Goal: Task Accomplishment & Management: Use online tool/utility

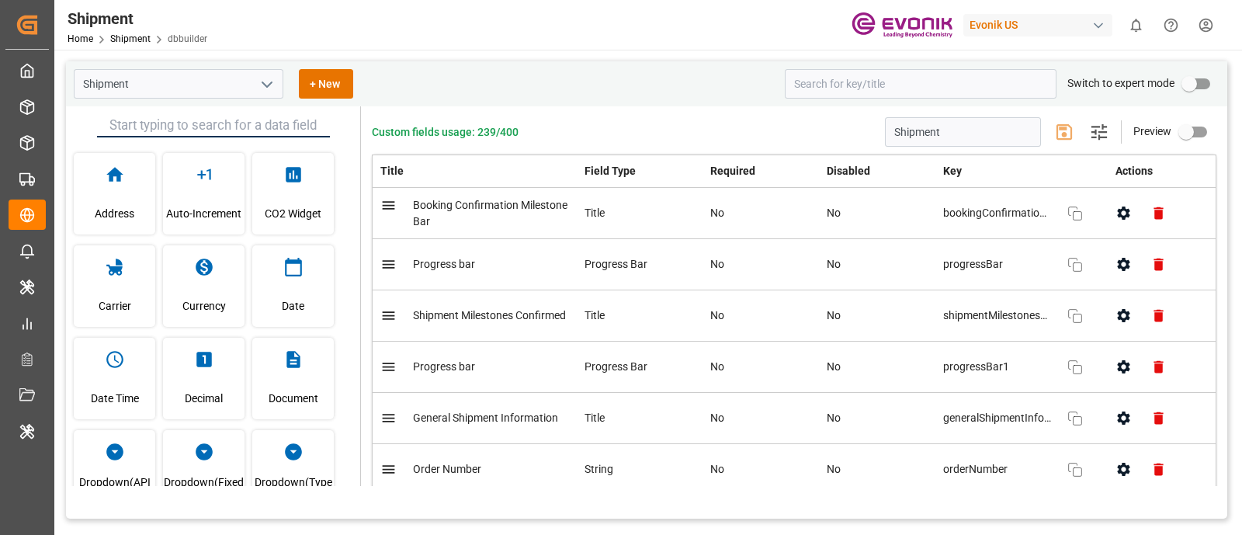
click at [260, 91] on icon "open menu" at bounding box center [267, 84] width 19 height 19
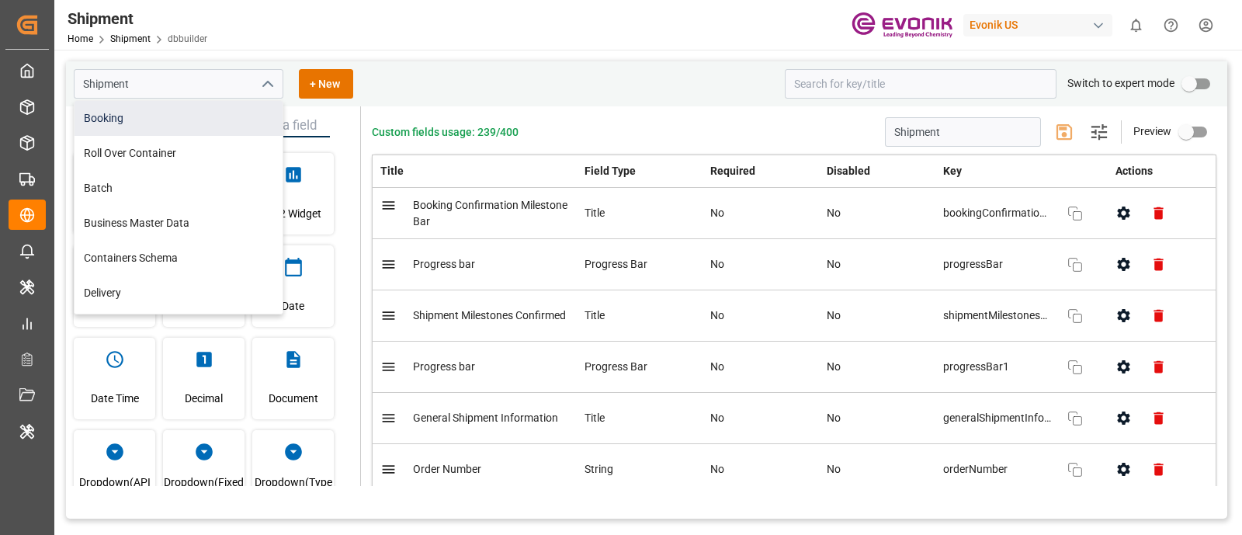
click at [211, 127] on div "Booking" at bounding box center [179, 118] width 208 height 35
type input "Booking"
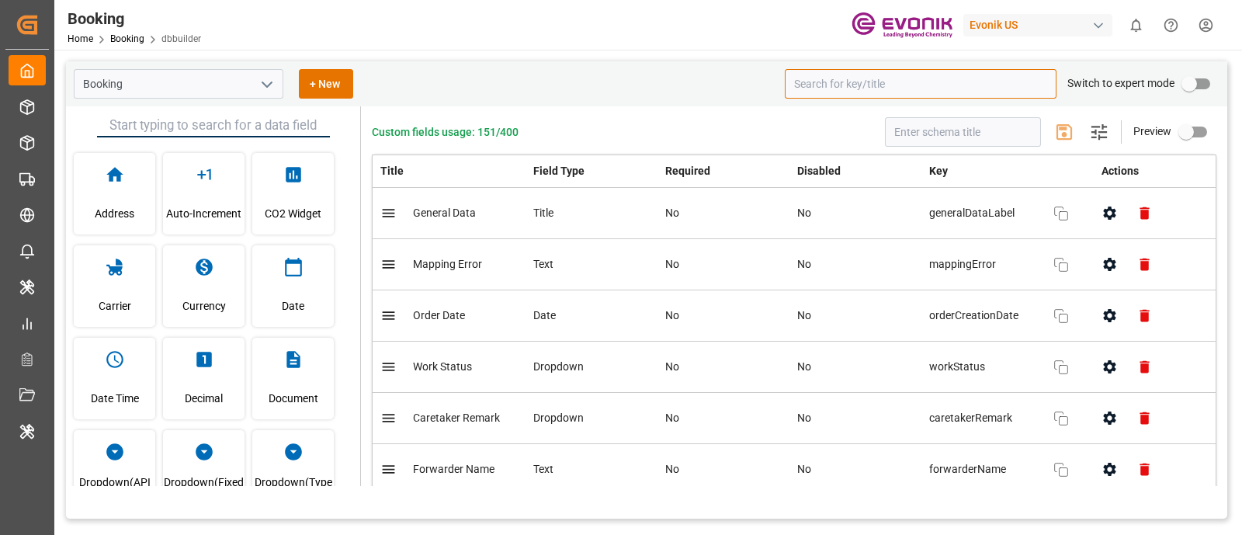
click at [902, 82] on input at bounding box center [921, 84] width 272 height 30
paste input "Initial Booking Confirmation Received From Carrier,"
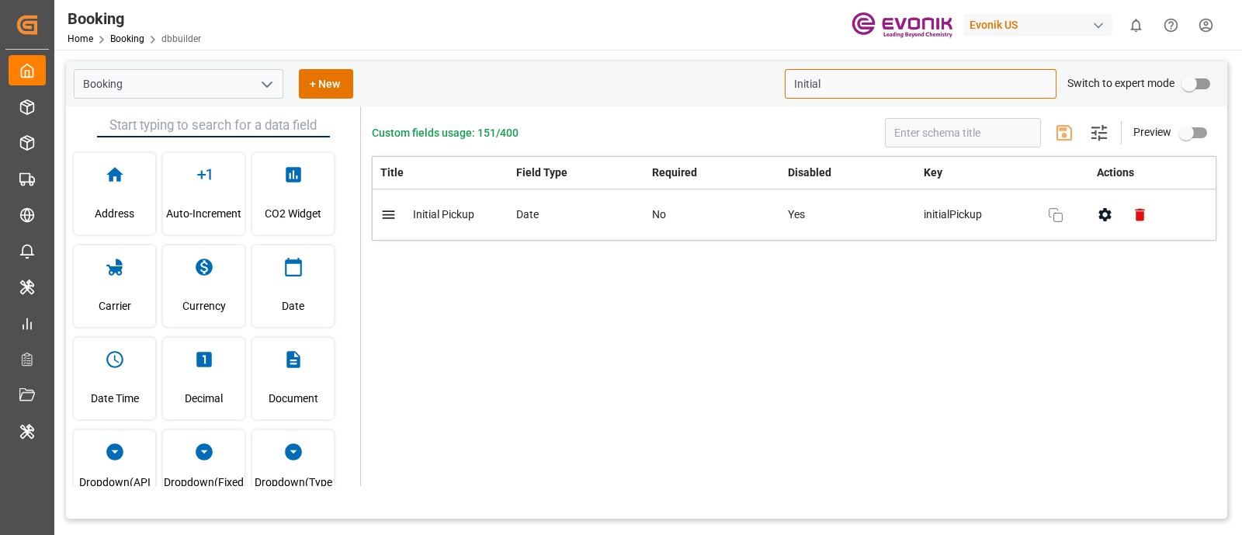
type input "Initial"
click at [273, 82] on icon "open menu" at bounding box center [267, 84] width 19 height 19
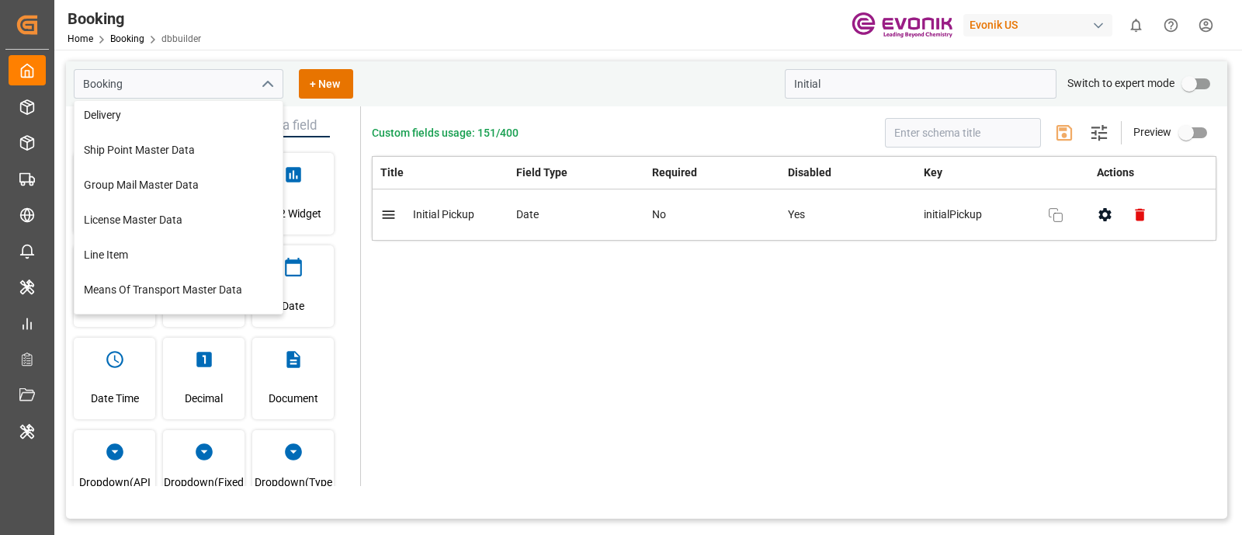
scroll to position [176, 0]
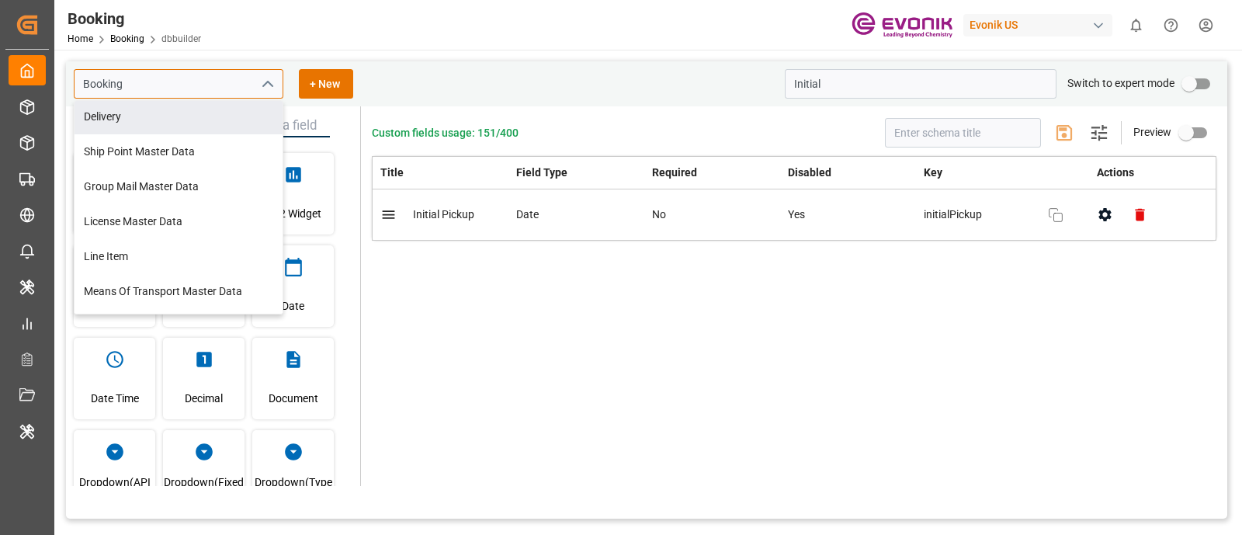
click at [186, 92] on input "Booking" at bounding box center [179, 84] width 210 height 30
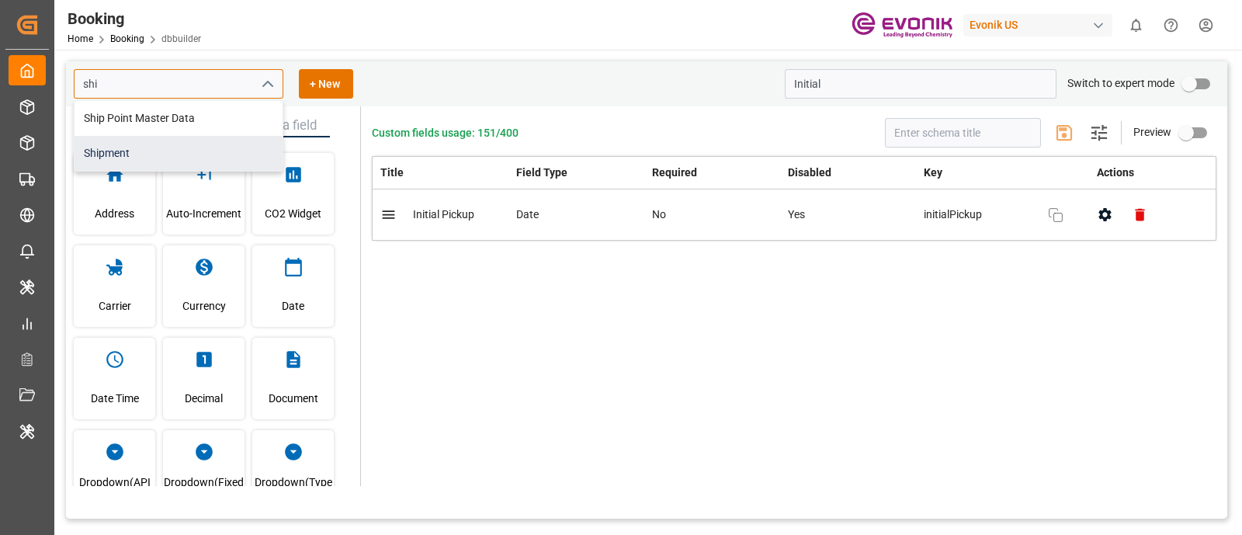
click at [200, 159] on div "Shipment" at bounding box center [179, 153] width 208 height 35
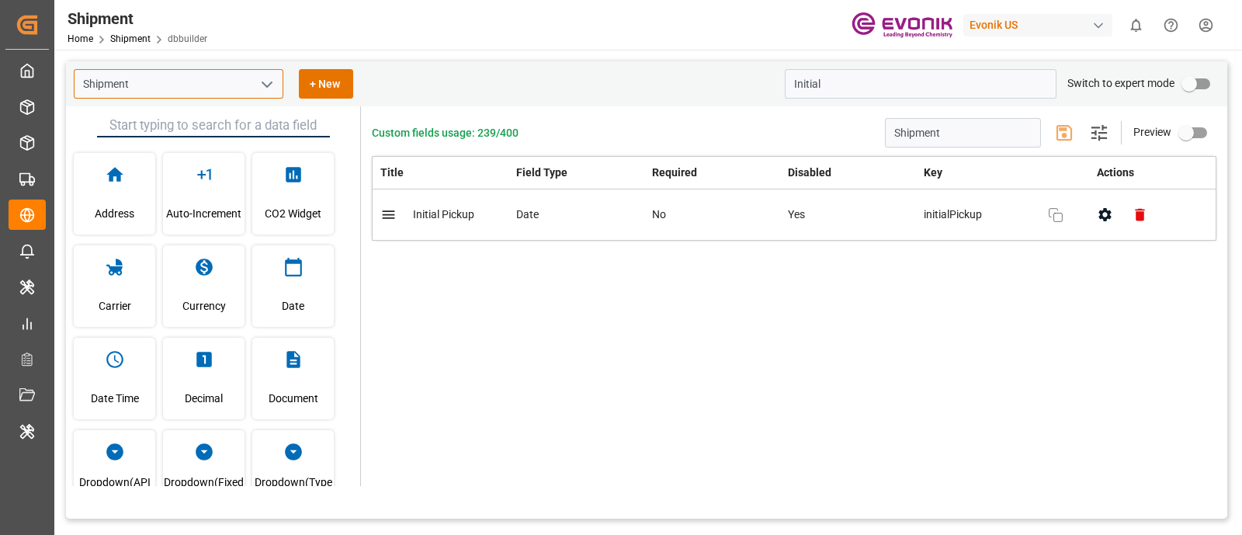
type input "Shipment"
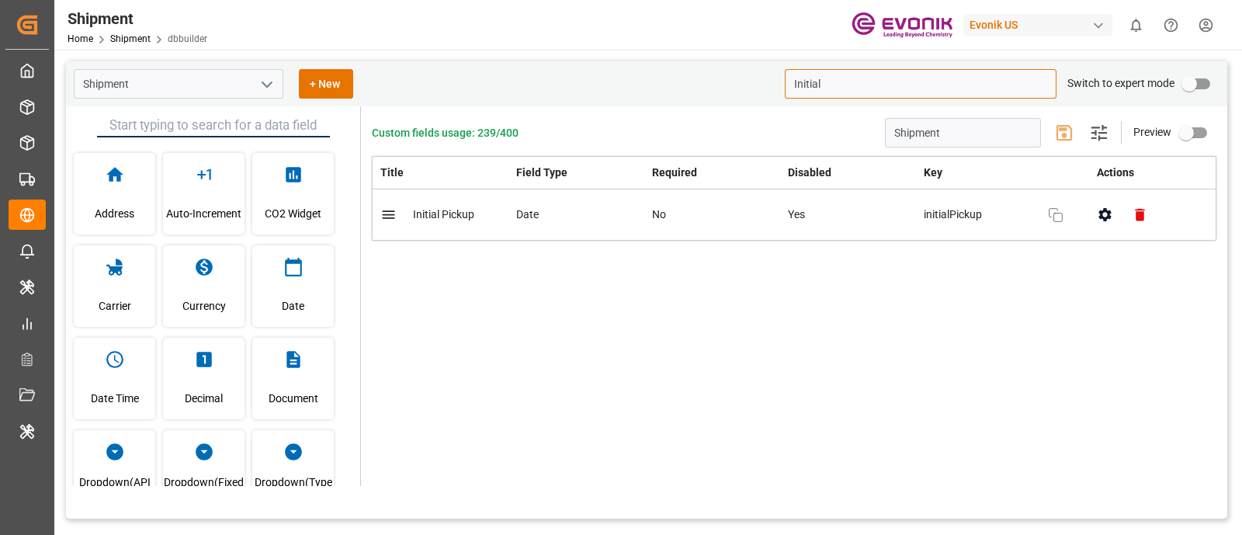
click at [879, 95] on input "Initial" at bounding box center [921, 84] width 272 height 30
paste input "Vessel Name"
click at [1102, 221] on icon "button" at bounding box center [1105, 215] width 16 height 16
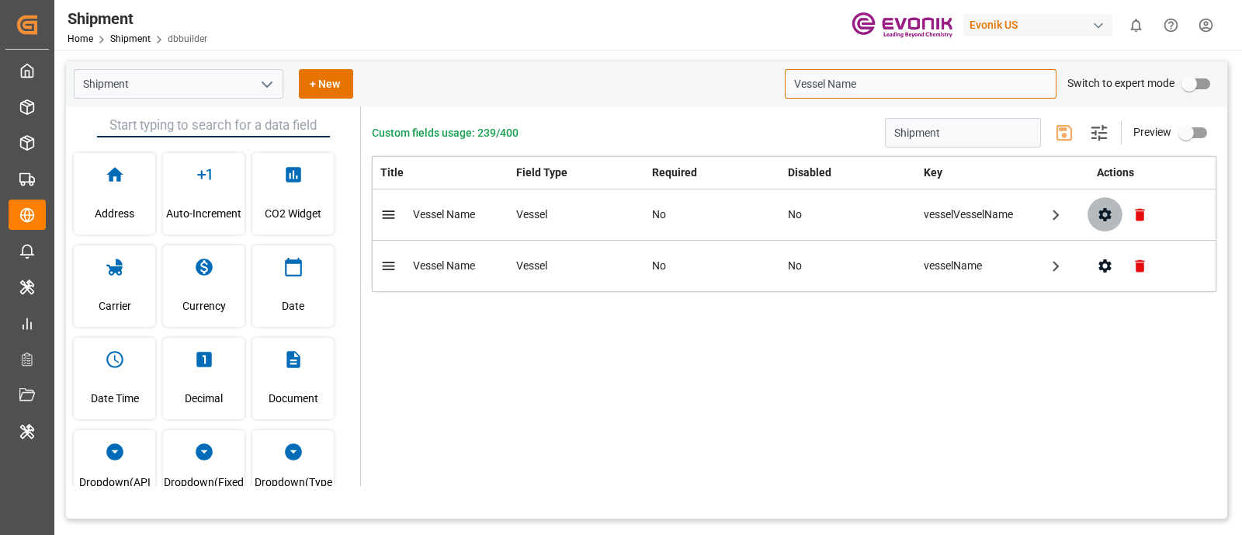
type input "Vessel Name"
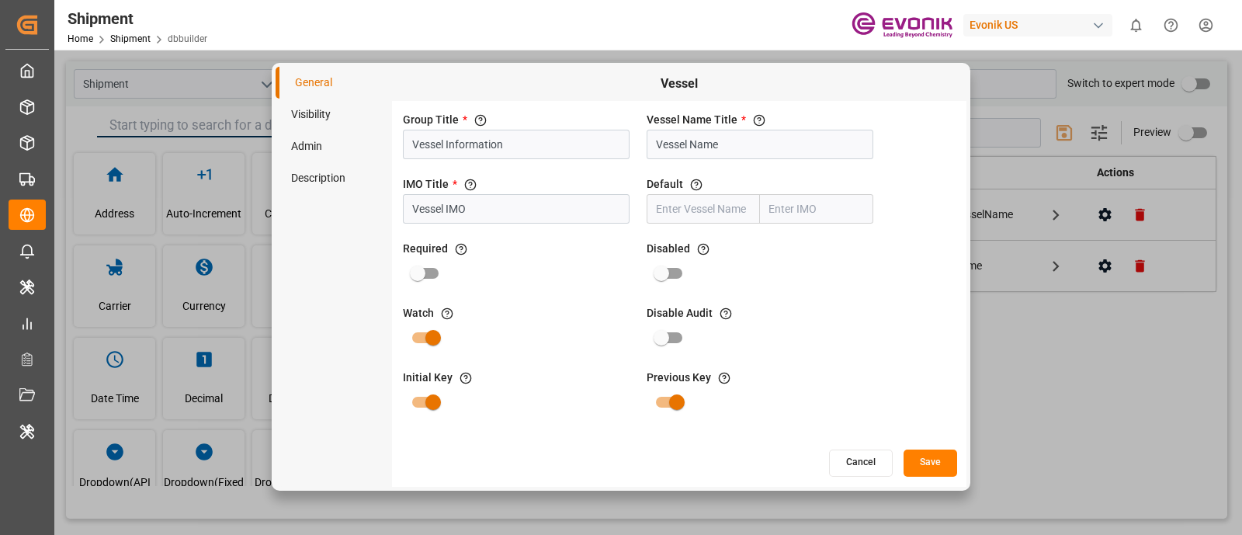
click at [332, 113] on li "Visibility" at bounding box center [334, 115] width 116 height 32
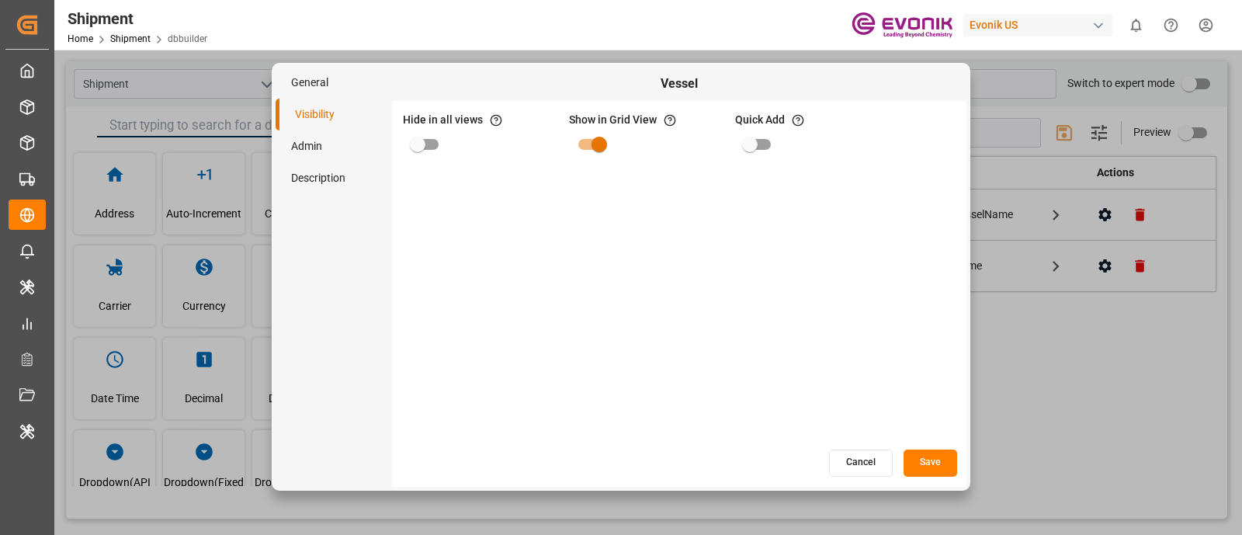
click at [322, 149] on li "Admin" at bounding box center [334, 146] width 116 height 32
click at [323, 176] on li "Description" at bounding box center [334, 178] width 116 height 32
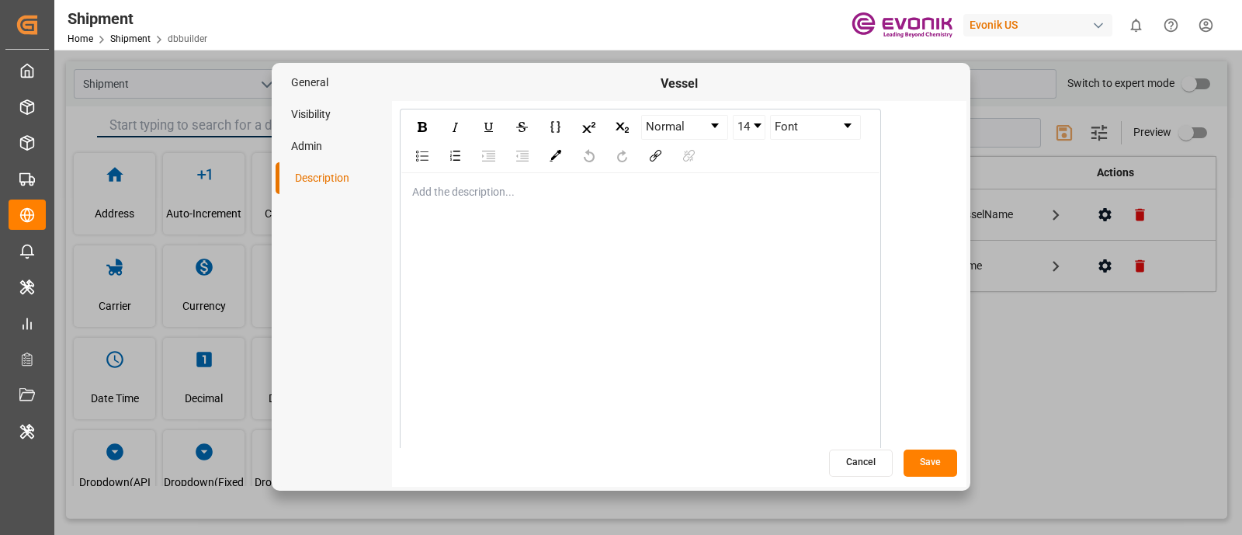
click at [324, 79] on li "General" at bounding box center [334, 83] width 116 height 32
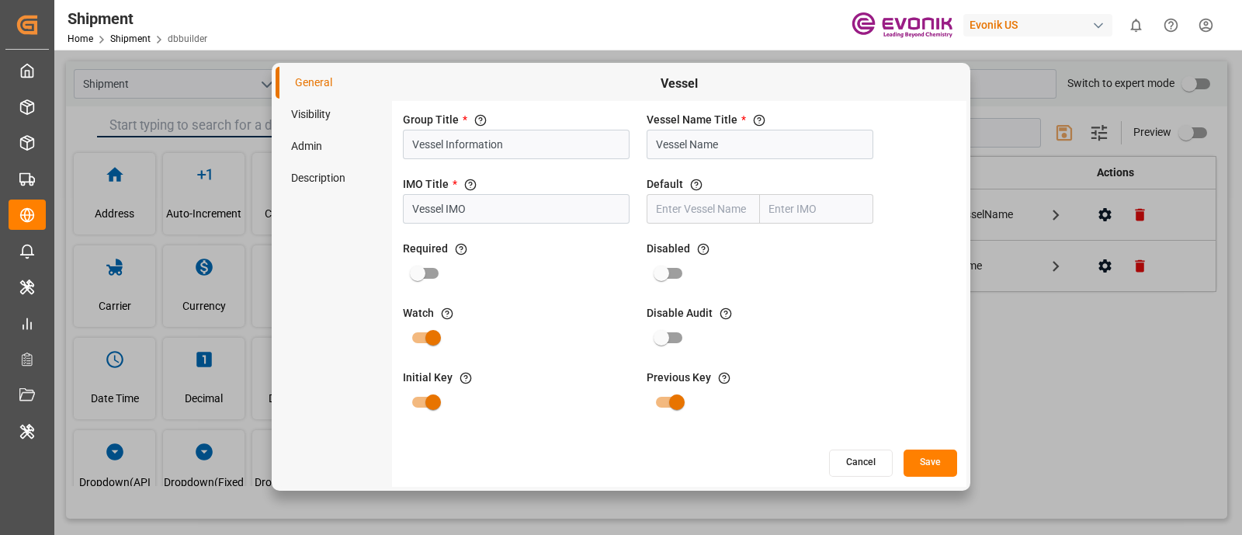
click at [858, 461] on button "Cancel" at bounding box center [861, 463] width 64 height 27
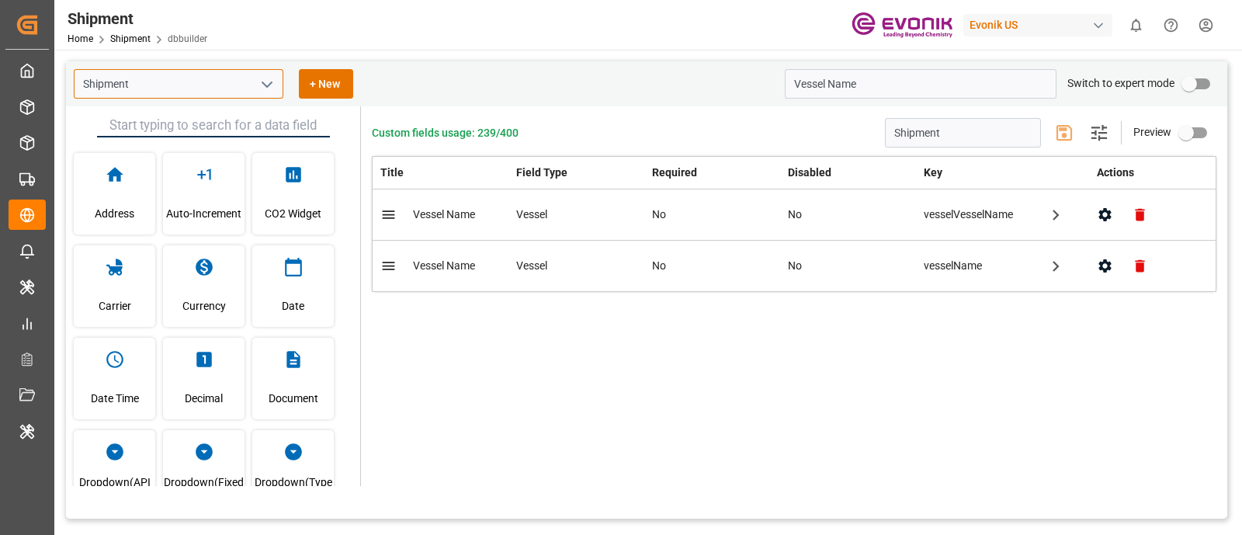
click at [234, 92] on input "Shipment" at bounding box center [179, 84] width 210 height 30
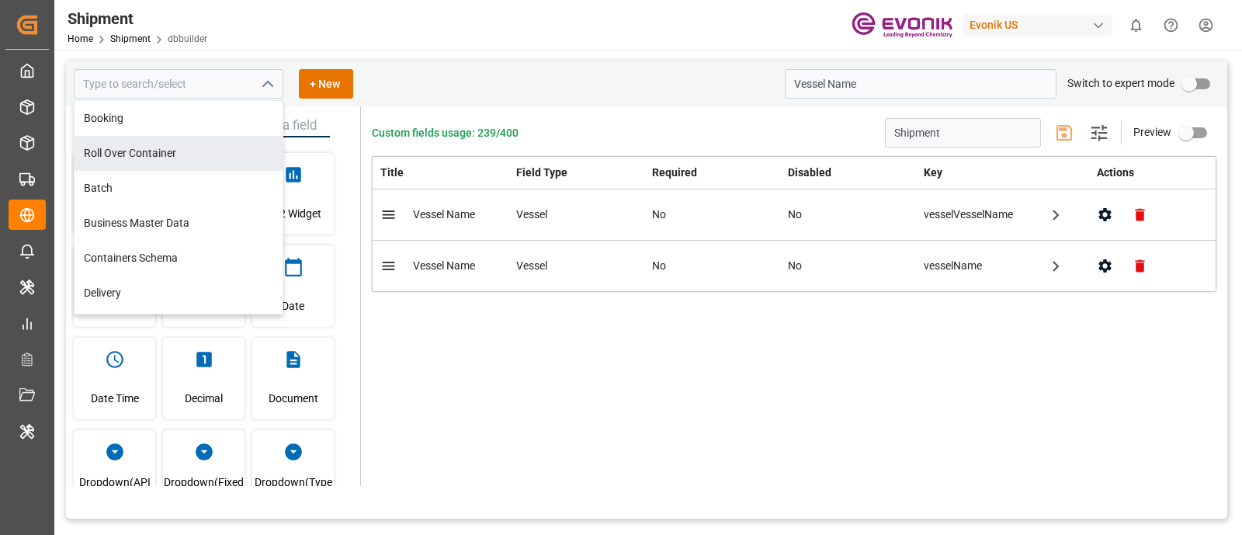
type input "Shipment"
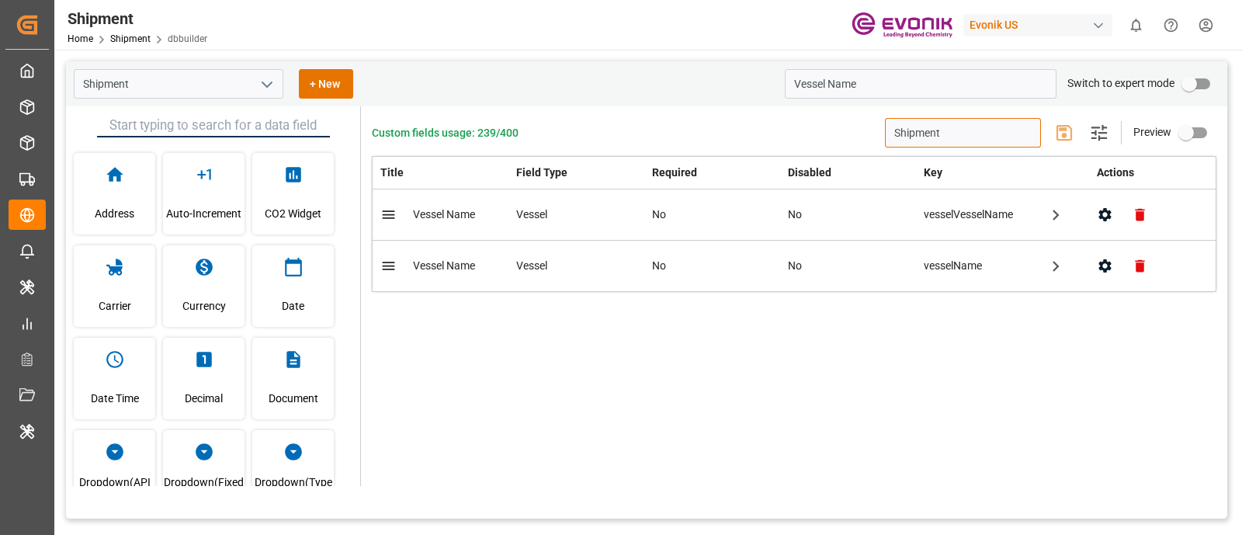
click at [958, 144] on input "Shipment" at bounding box center [963, 133] width 156 height 30
paste input "Booking"
type input "Booking"
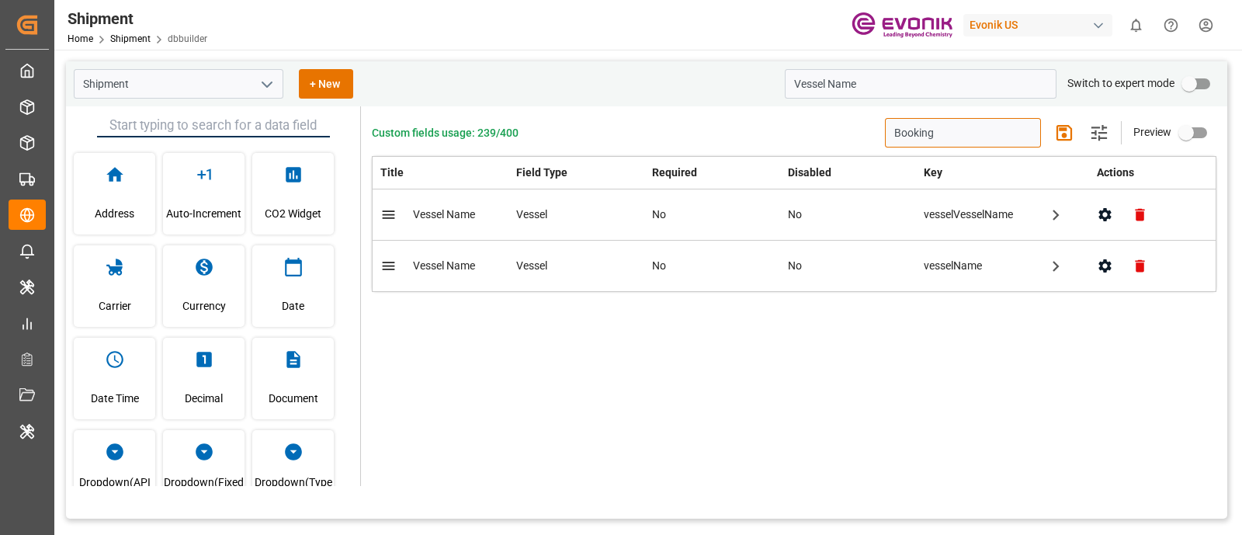
click at [958, 144] on input "Booking" at bounding box center [963, 133] width 156 height 30
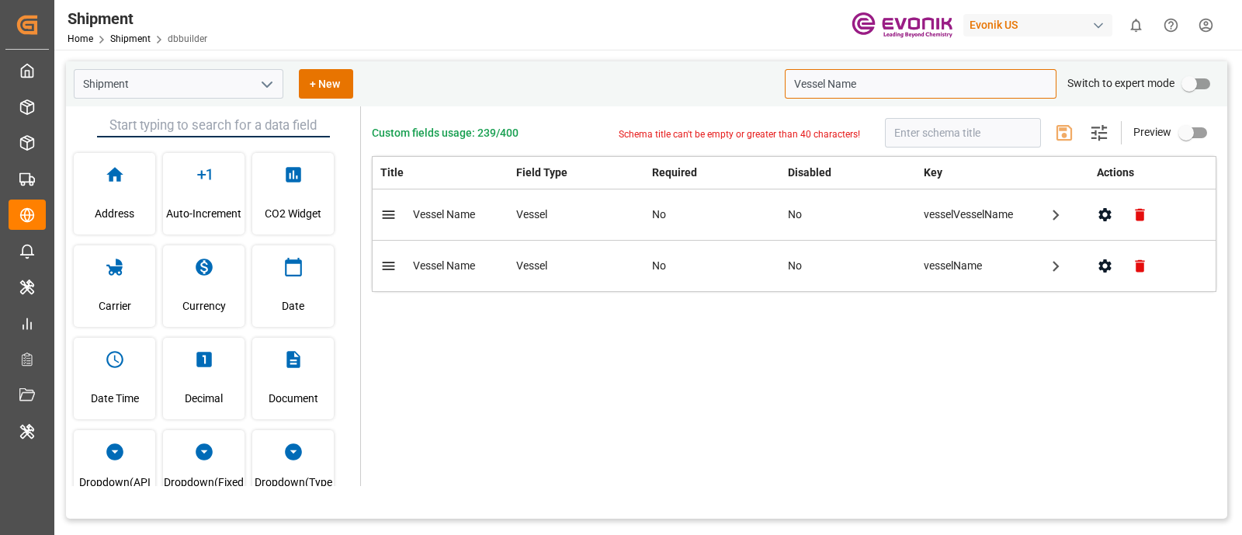
click at [913, 91] on input "Vessel Name" at bounding box center [921, 84] width 272 height 30
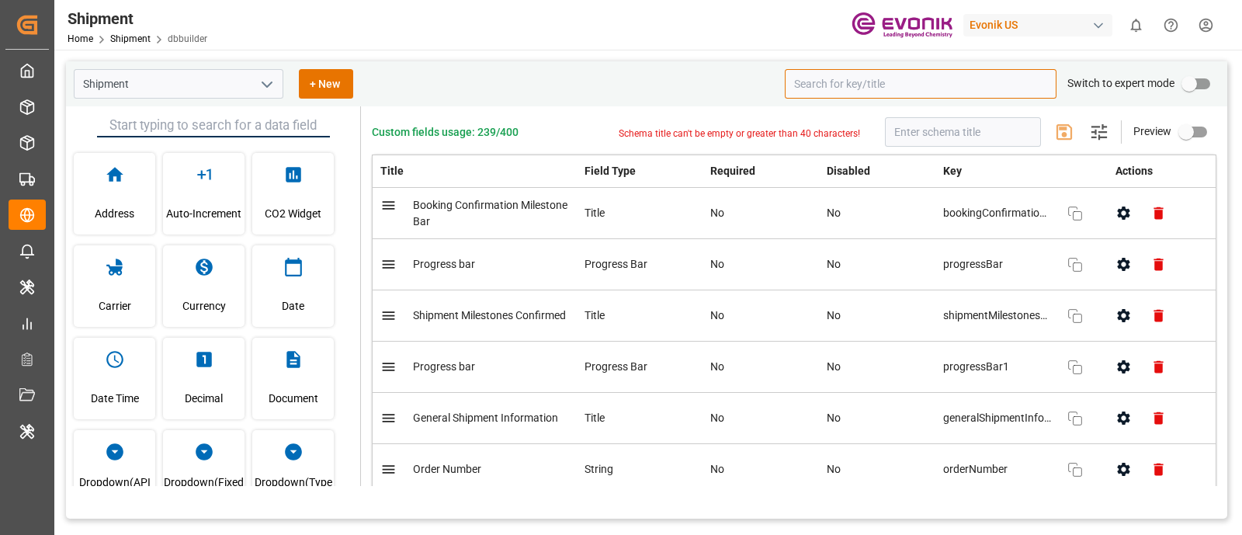
click at [812, 86] on input at bounding box center [921, 84] width 272 height 30
paste input "Booking"
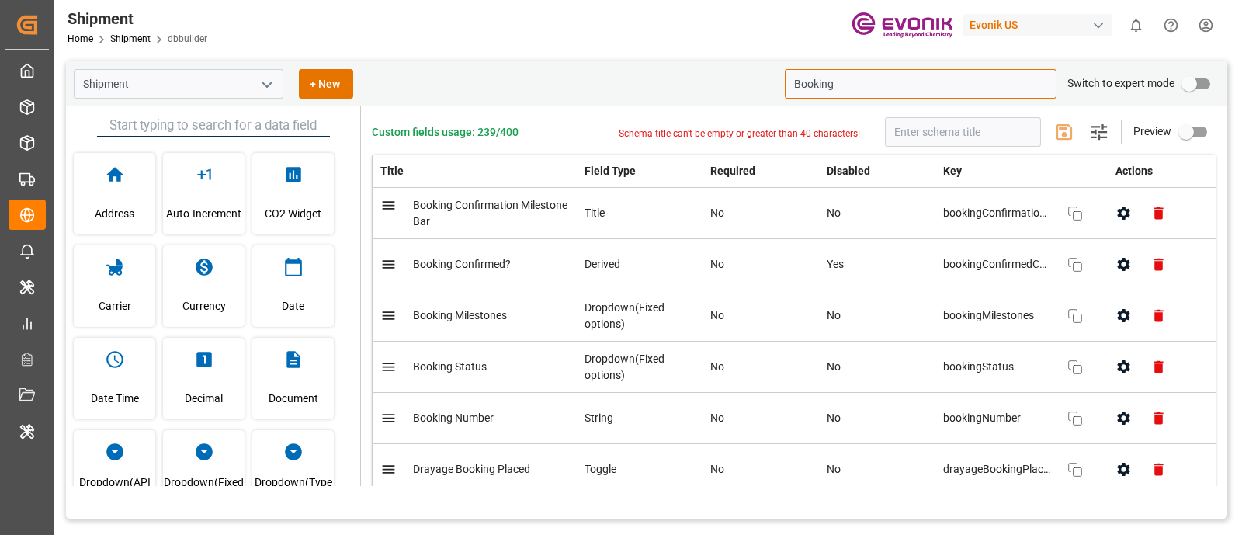
type input "Booking"
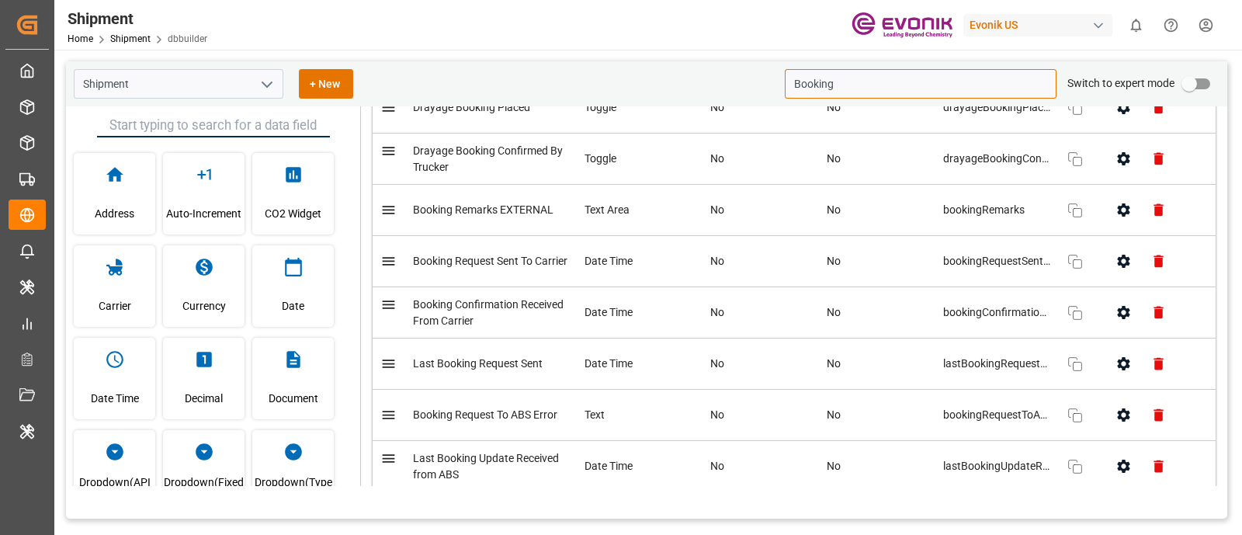
scroll to position [370, 0]
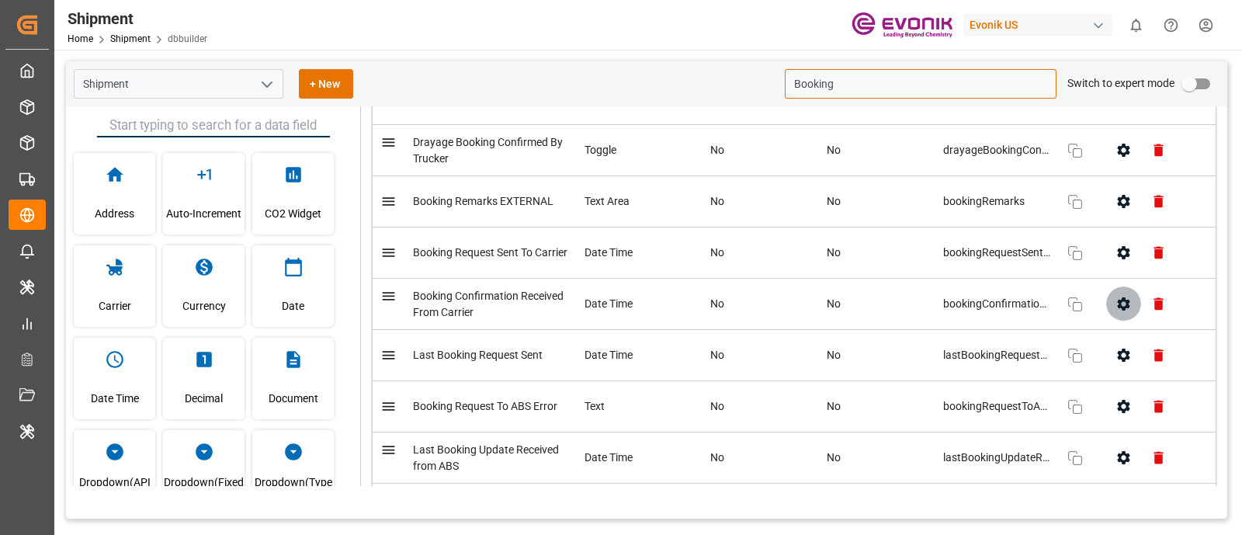
click at [1122, 300] on icon "button" at bounding box center [1124, 303] width 12 height 13
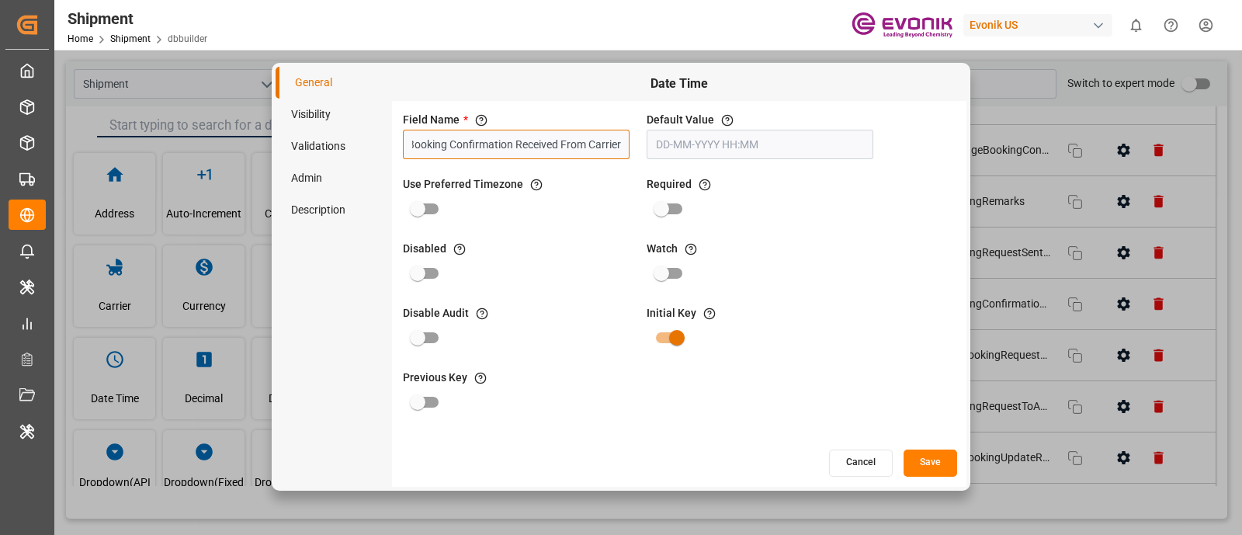
scroll to position [0, 0]
